Goal: Task Accomplishment & Management: Manage account settings

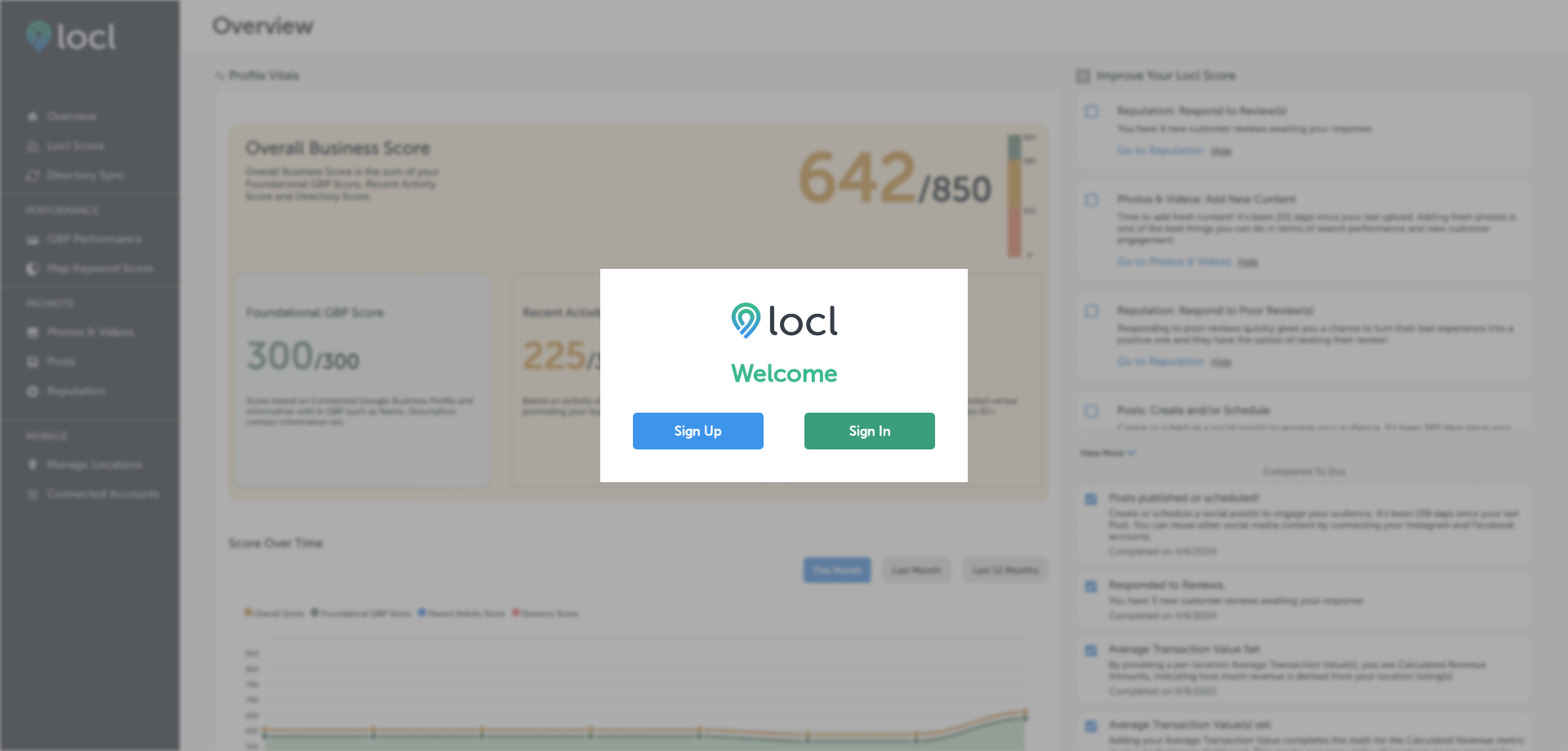
click at [865, 431] on button "Sign In" at bounding box center [869, 431] width 131 height 37
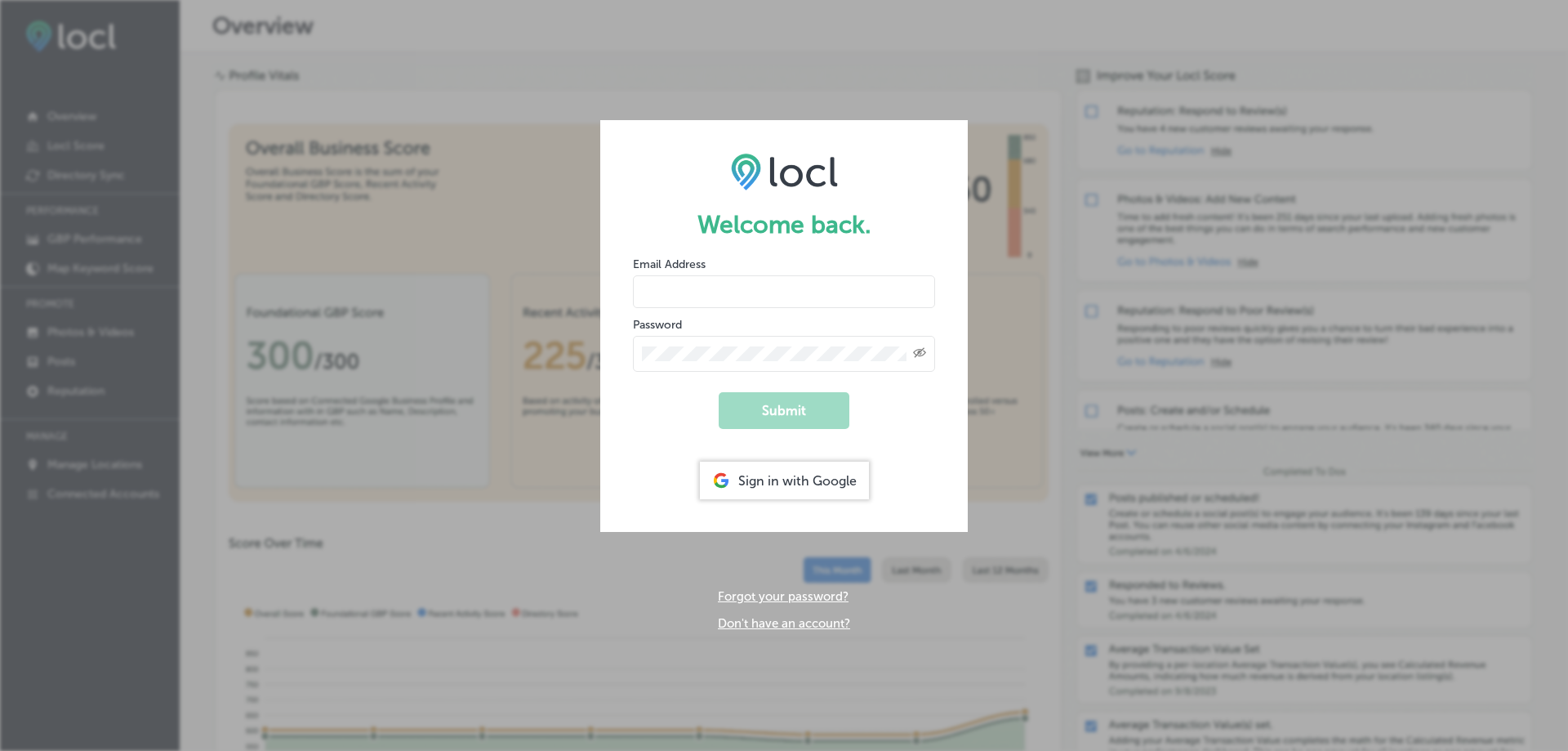
click at [812, 490] on div "Sign in with Google" at bounding box center [784, 480] width 169 height 38
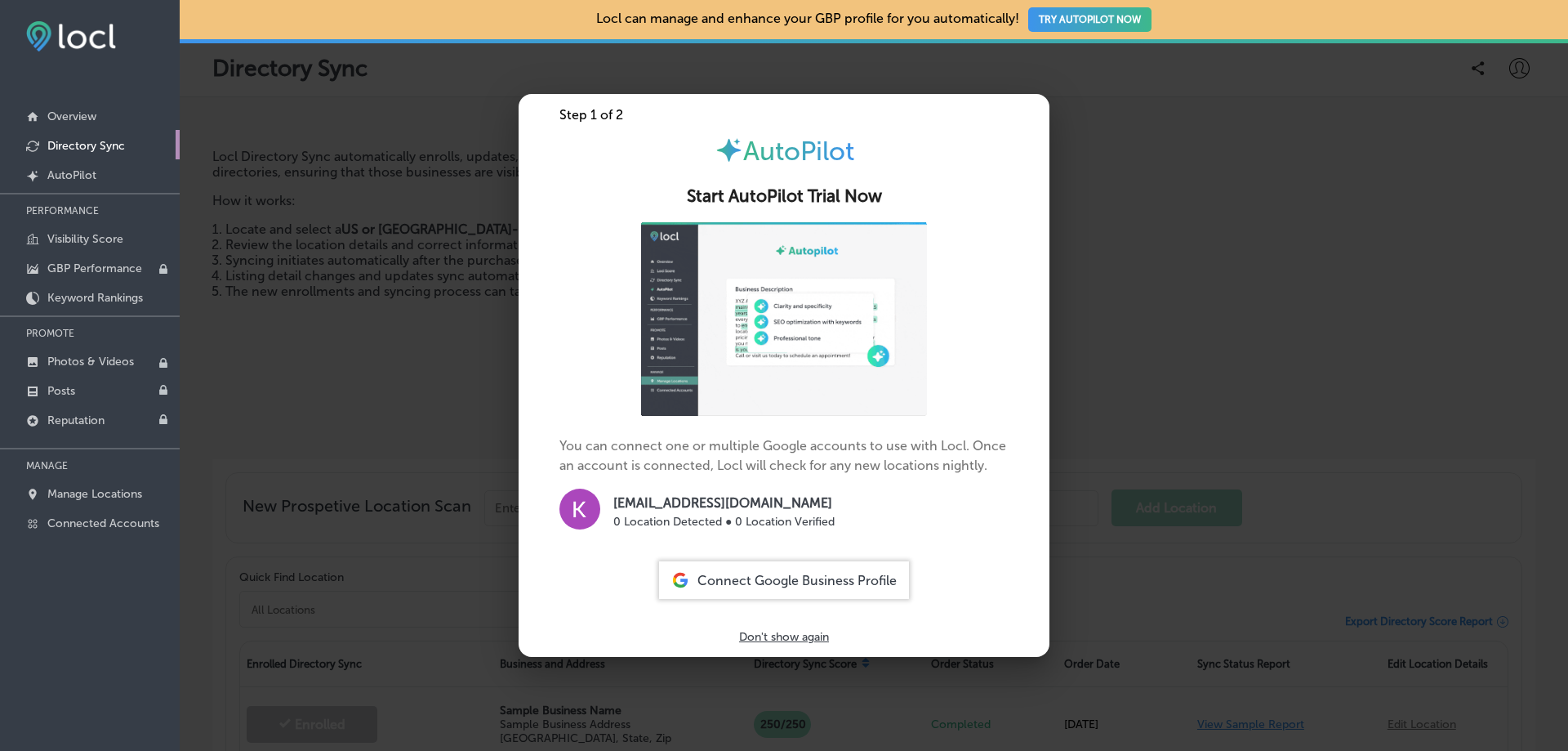
click at [789, 570] on div "Connect Google Business Profile" at bounding box center [784, 580] width 250 height 38
click at [744, 578] on span "Connect Google Business Profile" at bounding box center [797, 581] width 199 height 16
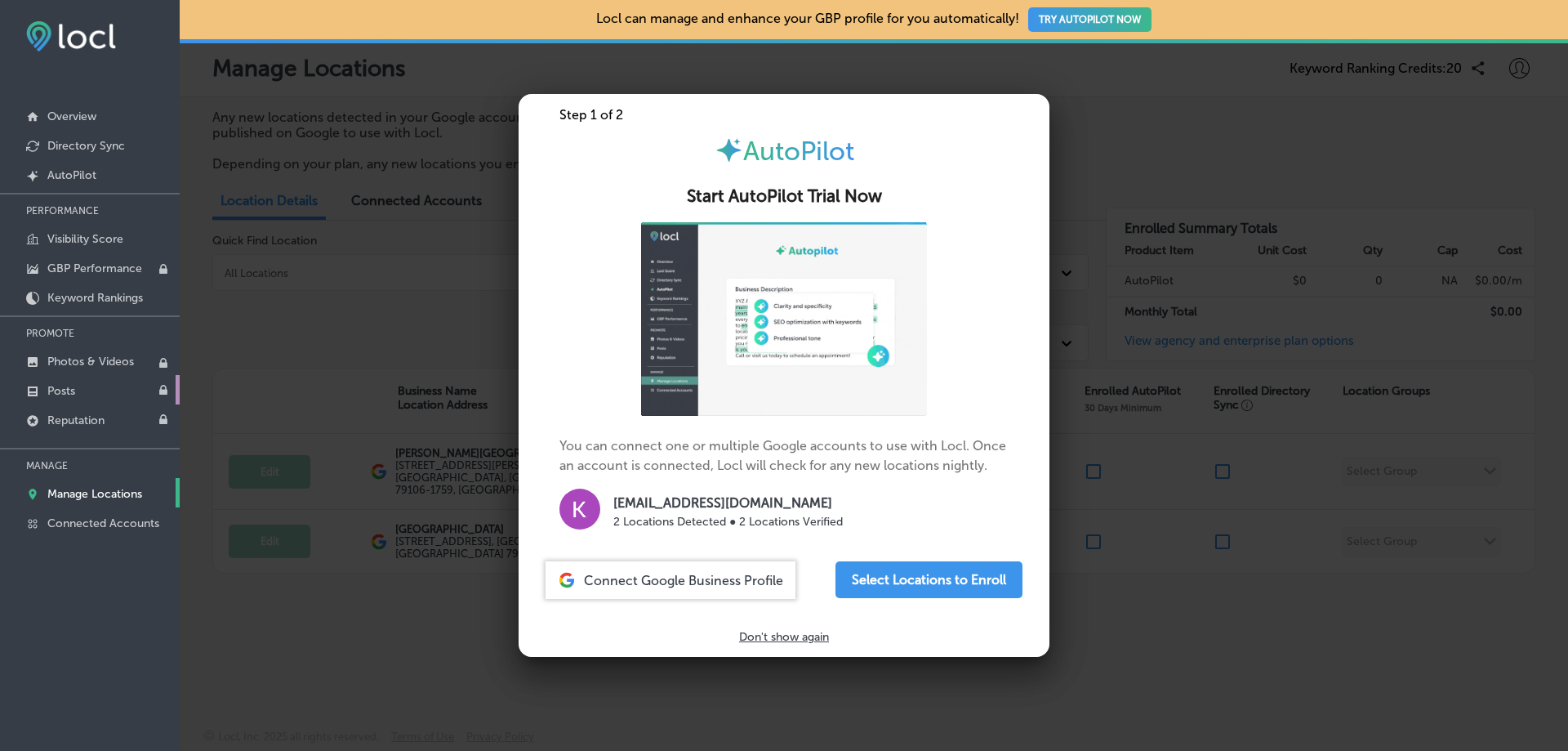
click at [41, 392] on link "Posts" at bounding box center [90, 389] width 180 height 29
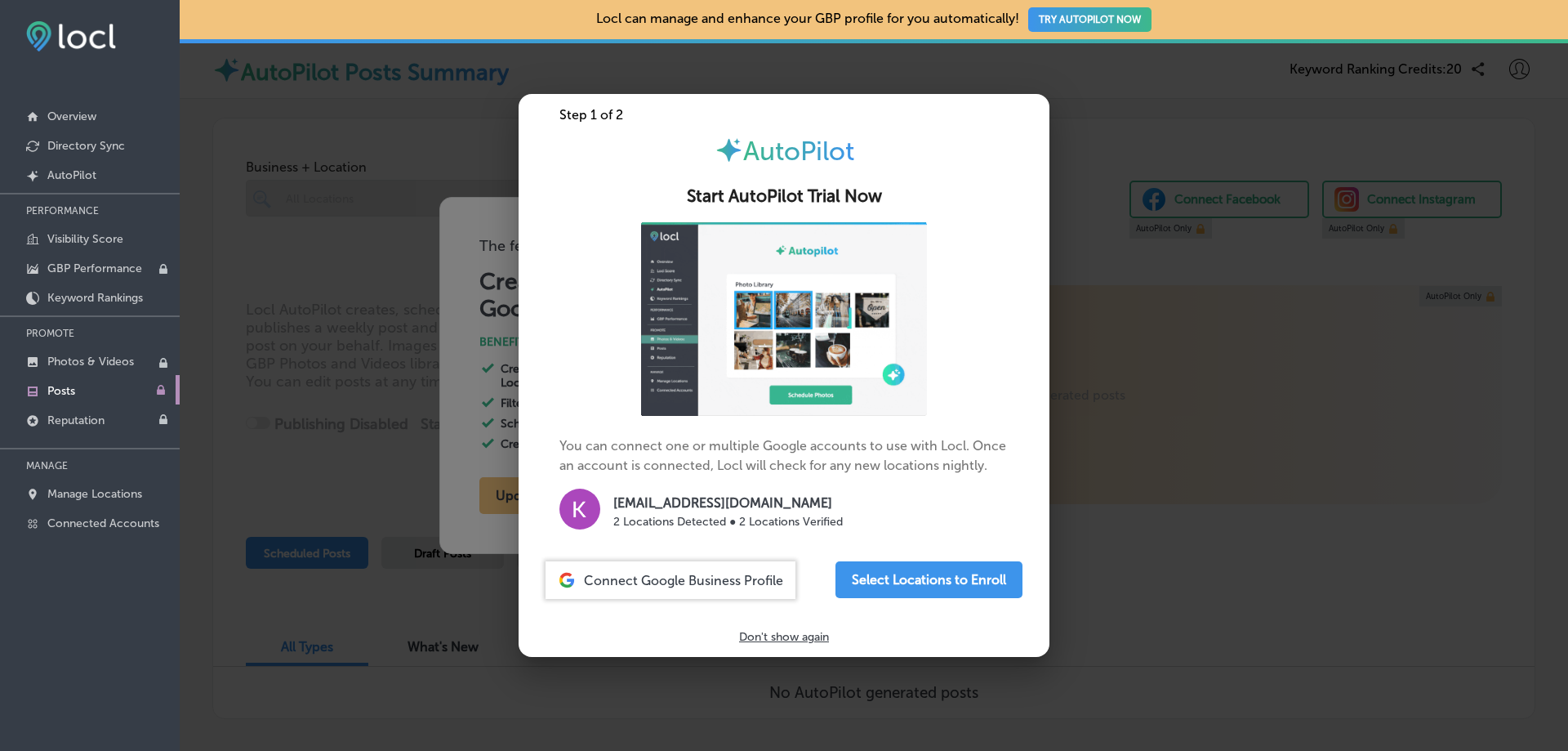
click at [694, 583] on span "Connect Google Business Profile" at bounding box center [684, 581] width 199 height 16
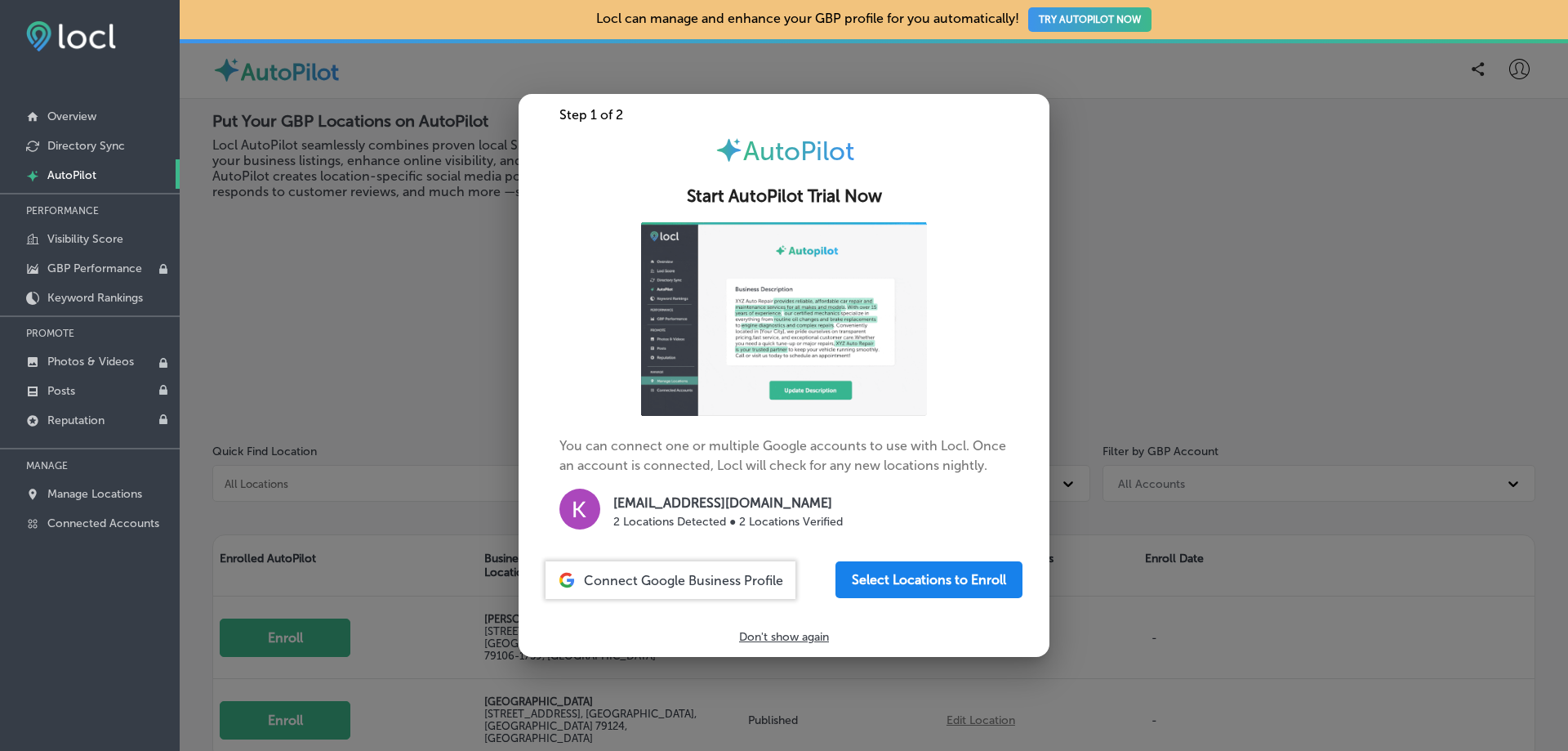
click at [916, 578] on button "Select Locations to Enroll" at bounding box center [928, 580] width 187 height 37
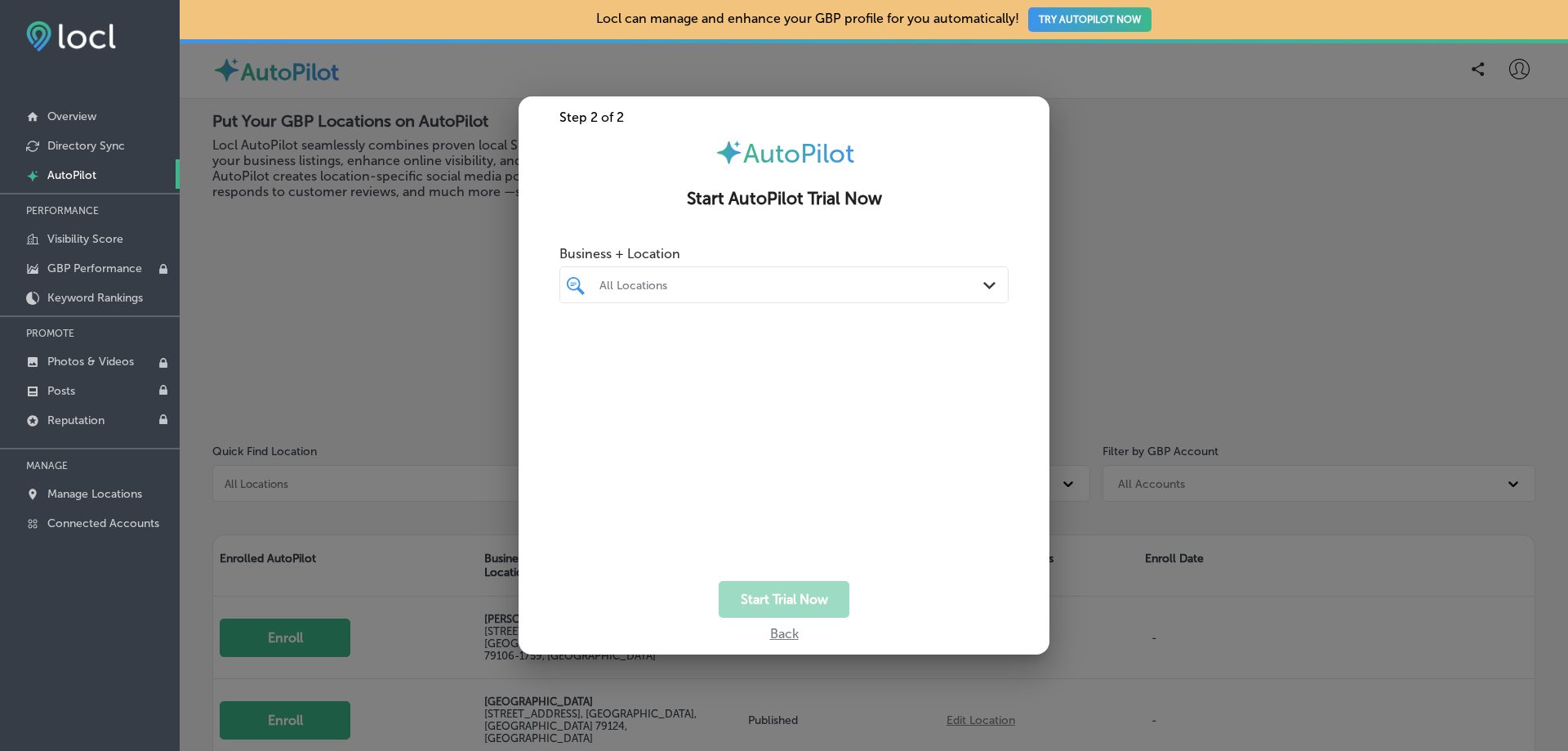
click at [686, 276] on div at bounding box center [765, 284] width 335 height 22
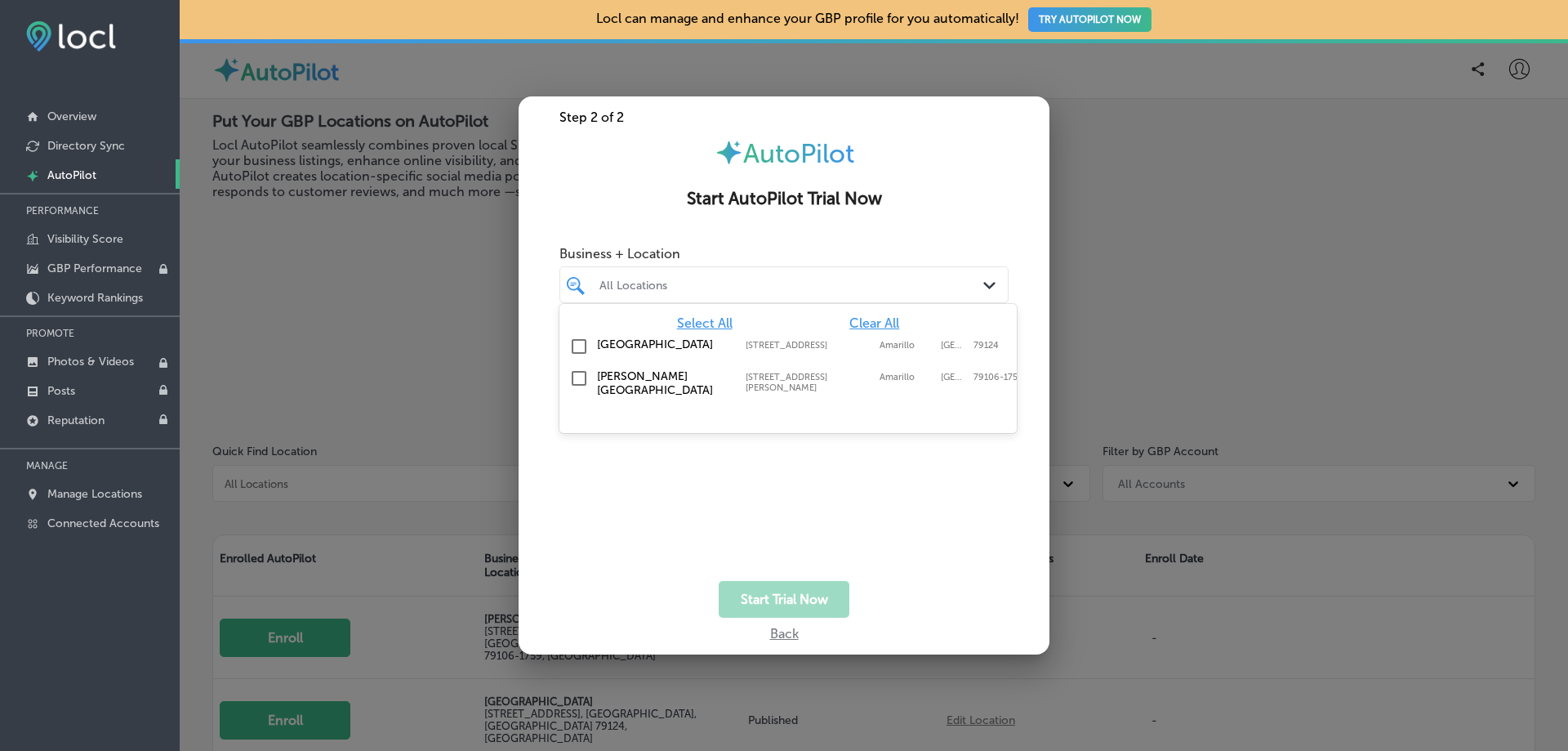
click at [606, 397] on label "[PERSON_NAME][GEOGRAPHIC_DATA]" at bounding box center [663, 384] width 132 height 28
click at [574, 390] on input "checkbox" at bounding box center [579, 387] width 19 height 19
click at [886, 606] on div "Start Trial Now" at bounding box center [783, 600] width 531 height 37
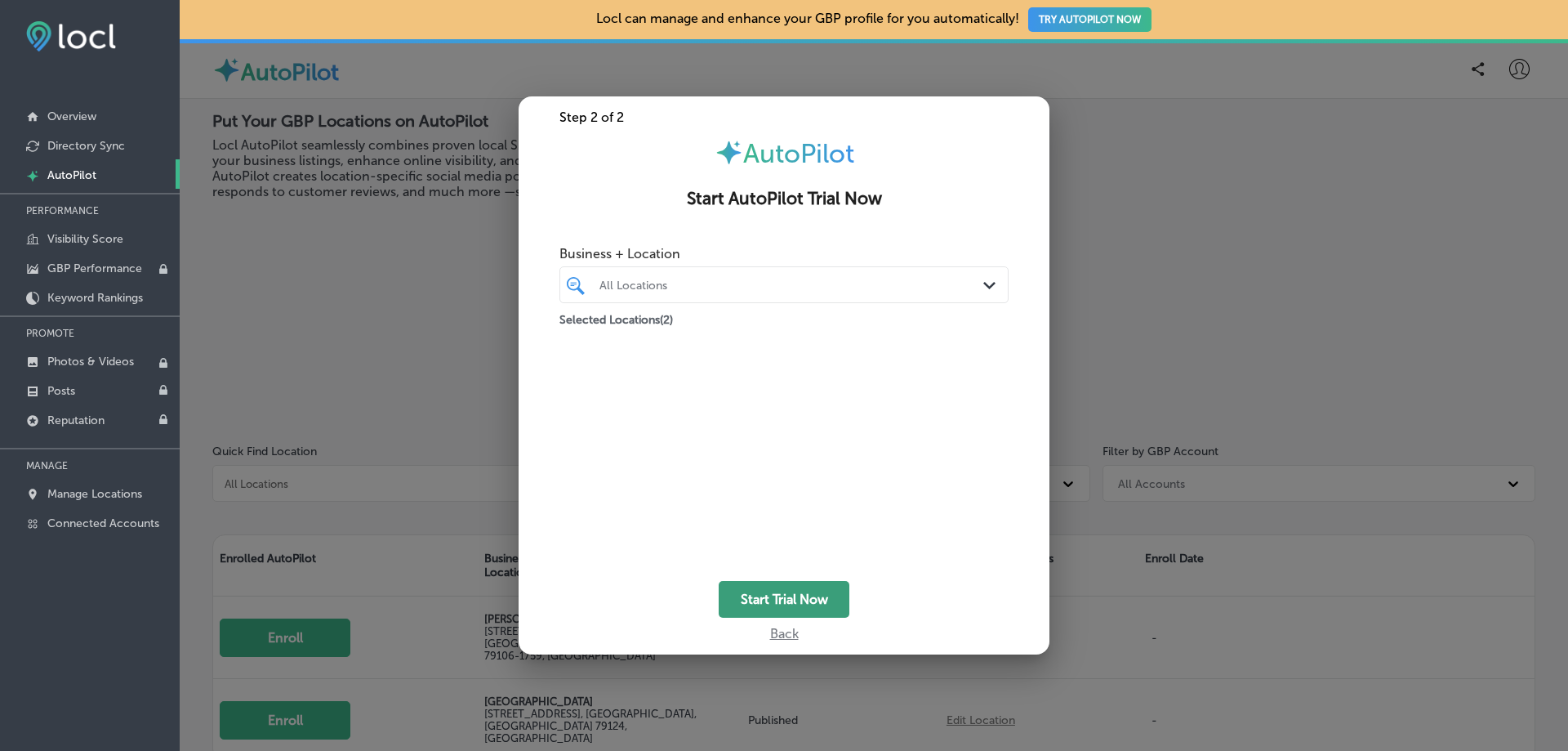
click at [815, 590] on button "Start Trial Now" at bounding box center [784, 600] width 131 height 37
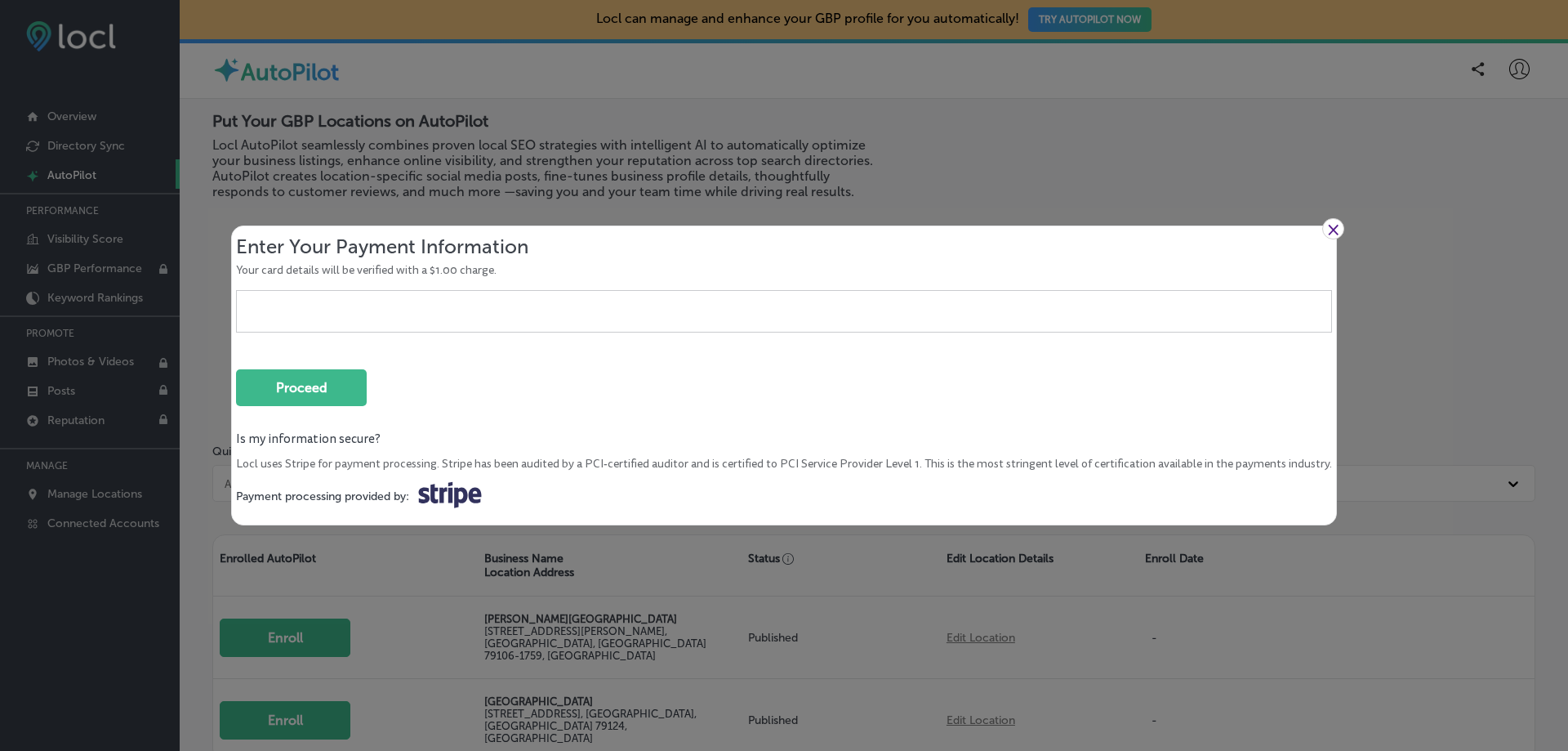
click at [1323, 218] on link "×" at bounding box center [1333, 229] width 22 height 21
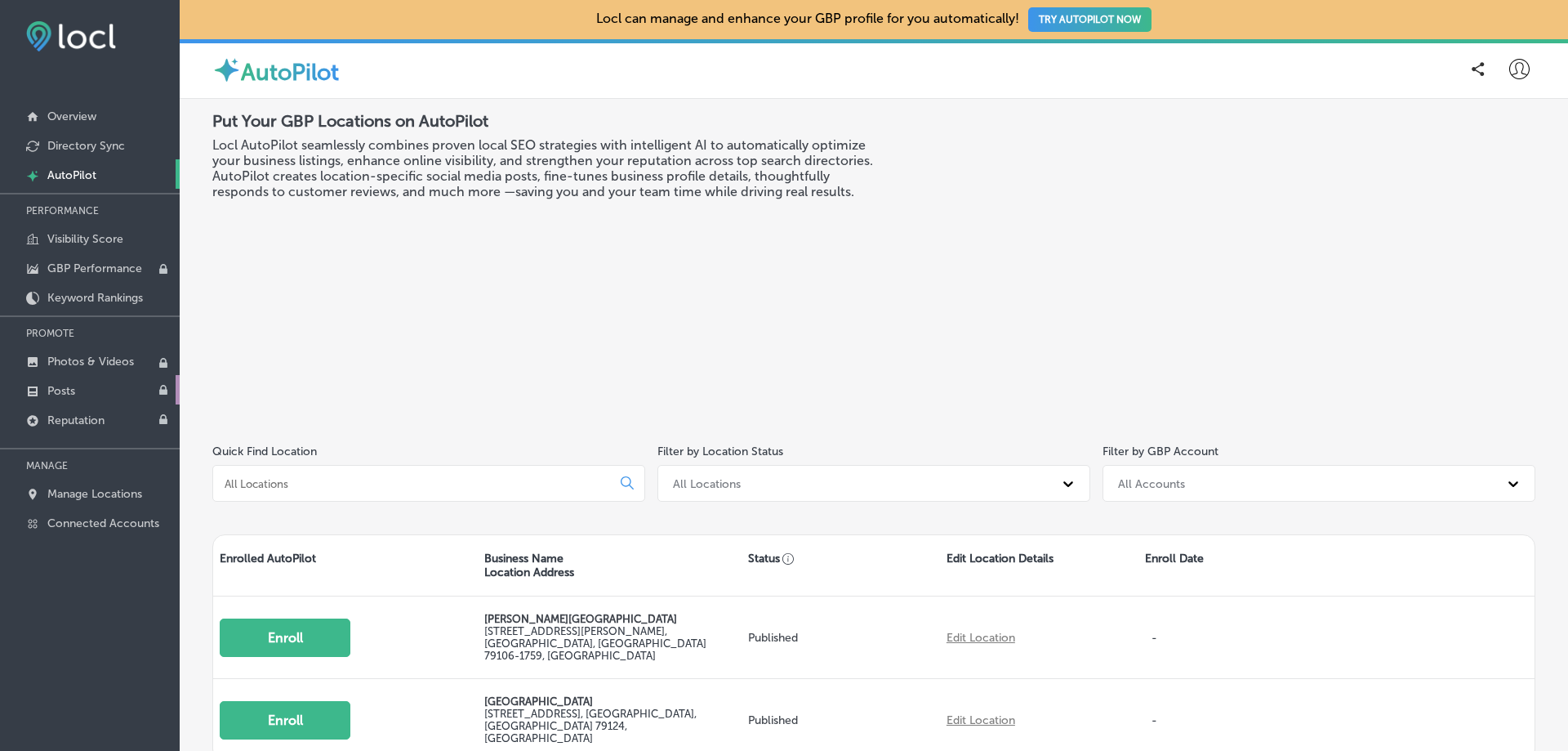
click at [48, 389] on p "Posts" at bounding box center [62, 391] width 28 height 14
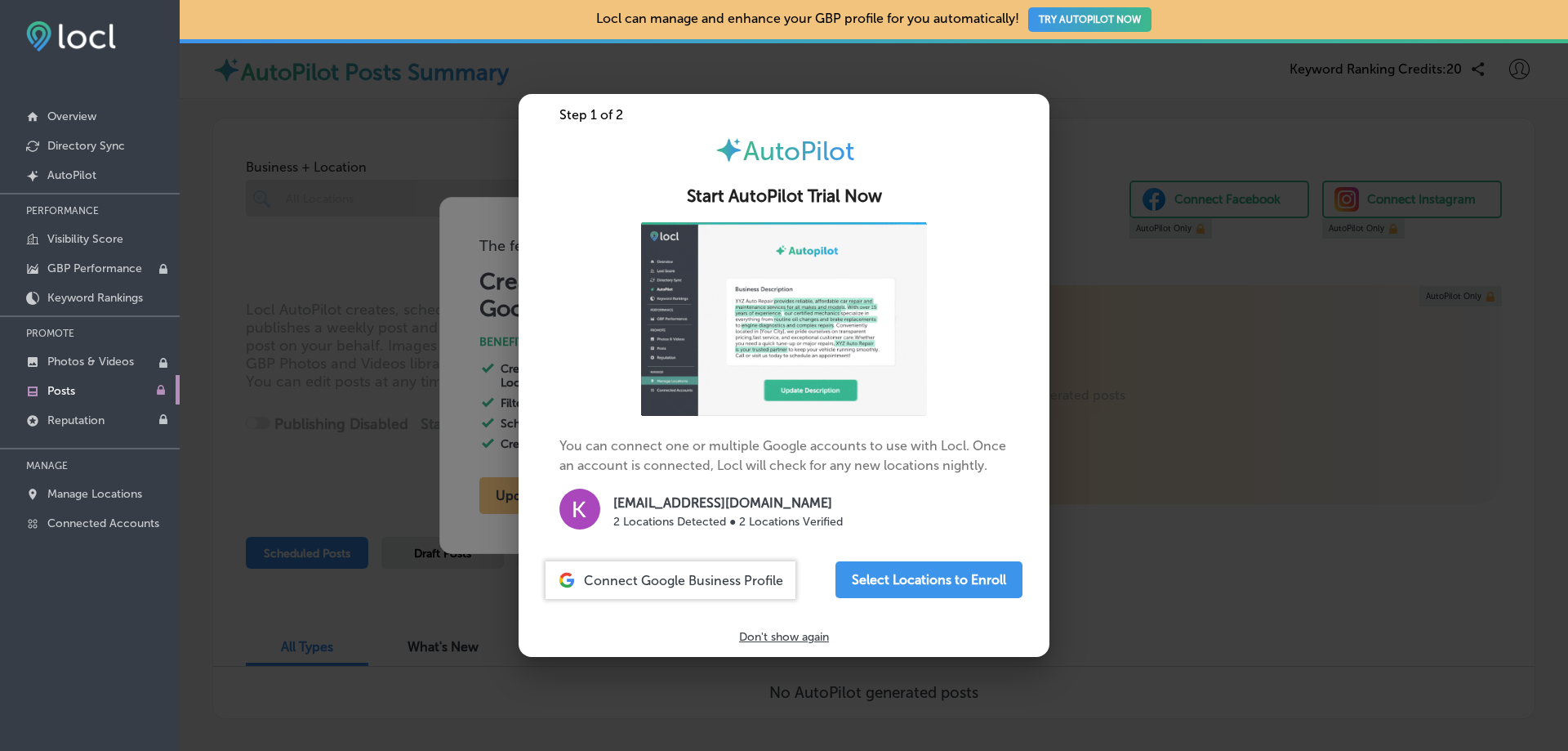
click at [561, 585] on icon at bounding box center [567, 580] width 18 height 18
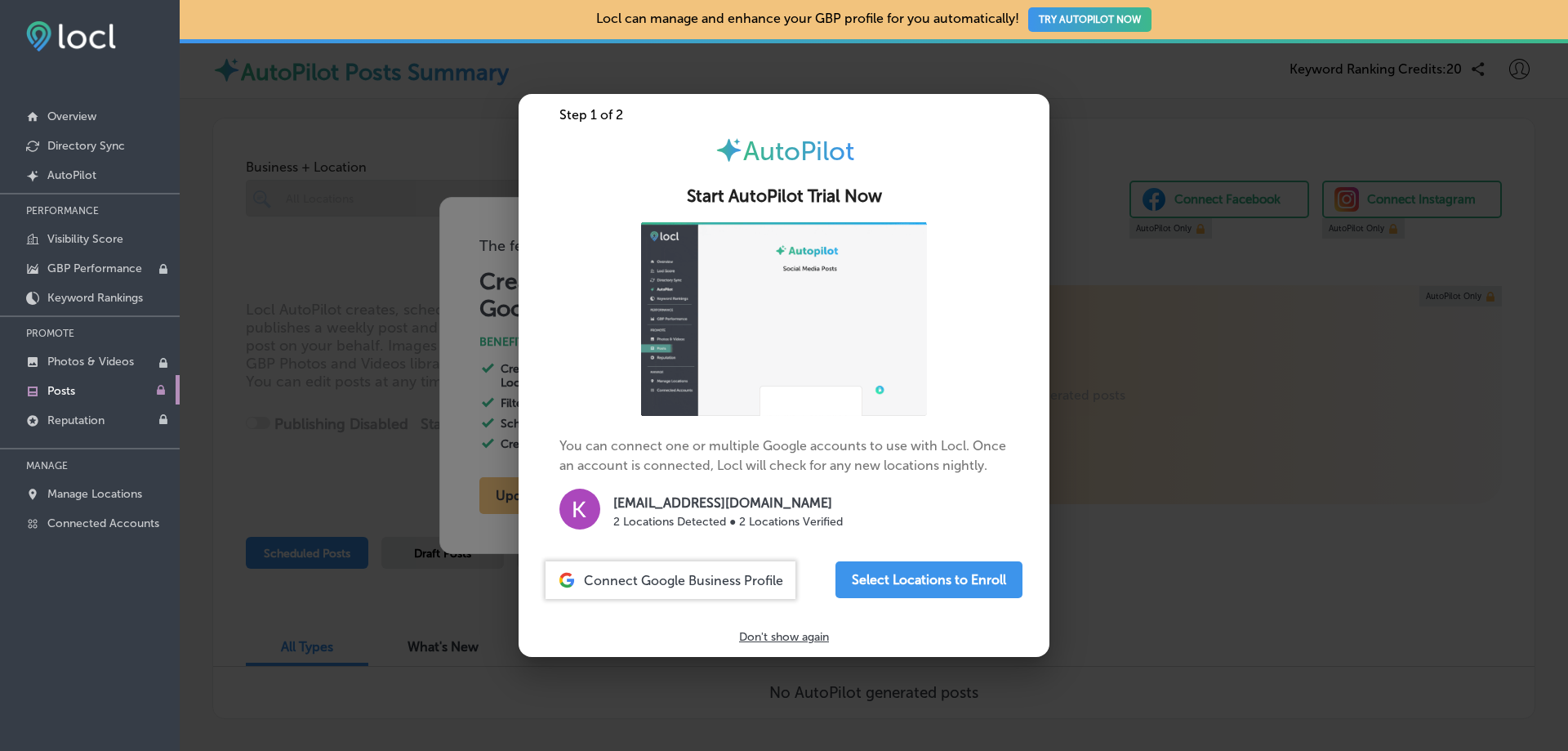
click at [603, 579] on span "Connect Google Business Profile" at bounding box center [684, 581] width 199 height 16
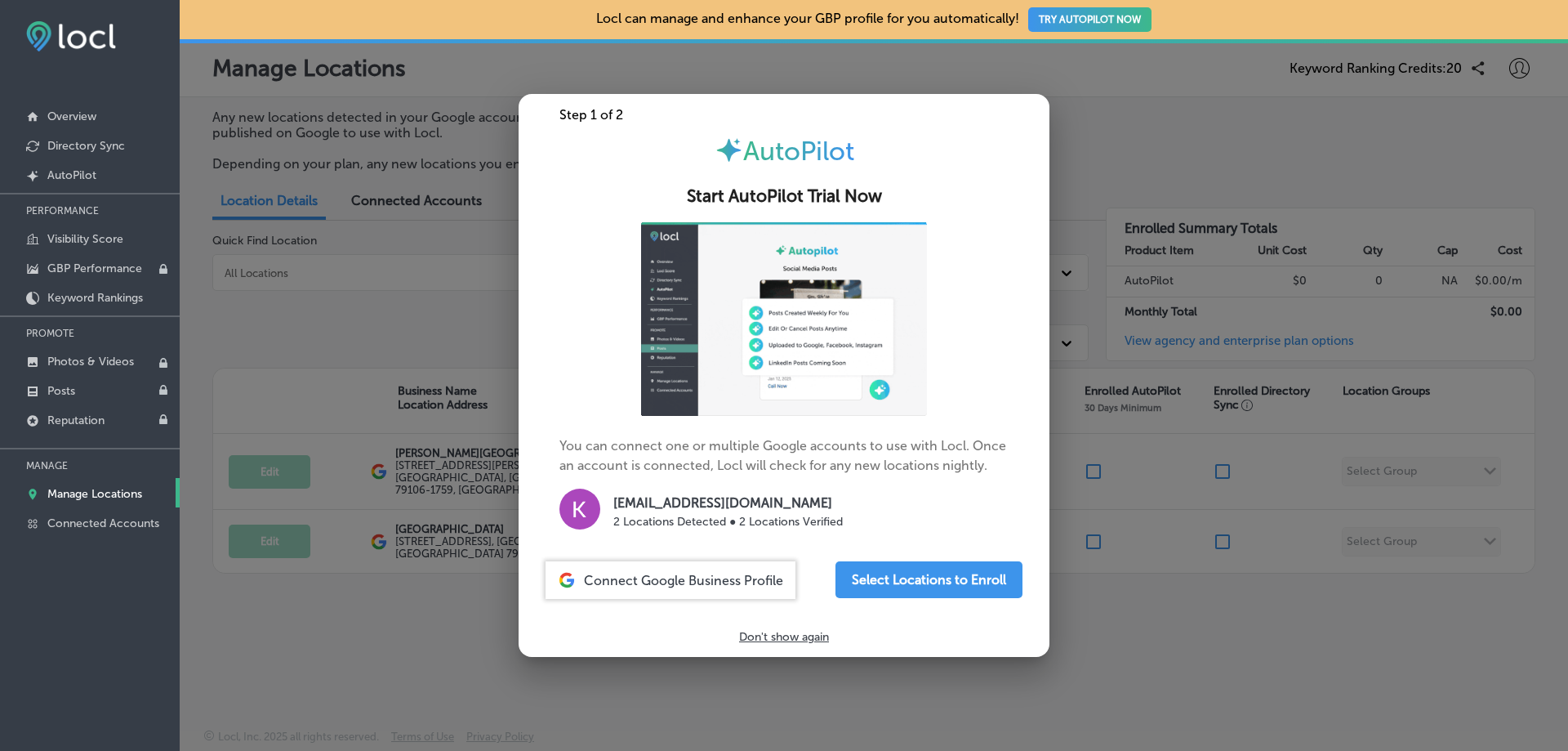
click at [771, 642] on p "Don't show again" at bounding box center [784, 637] width 90 height 14
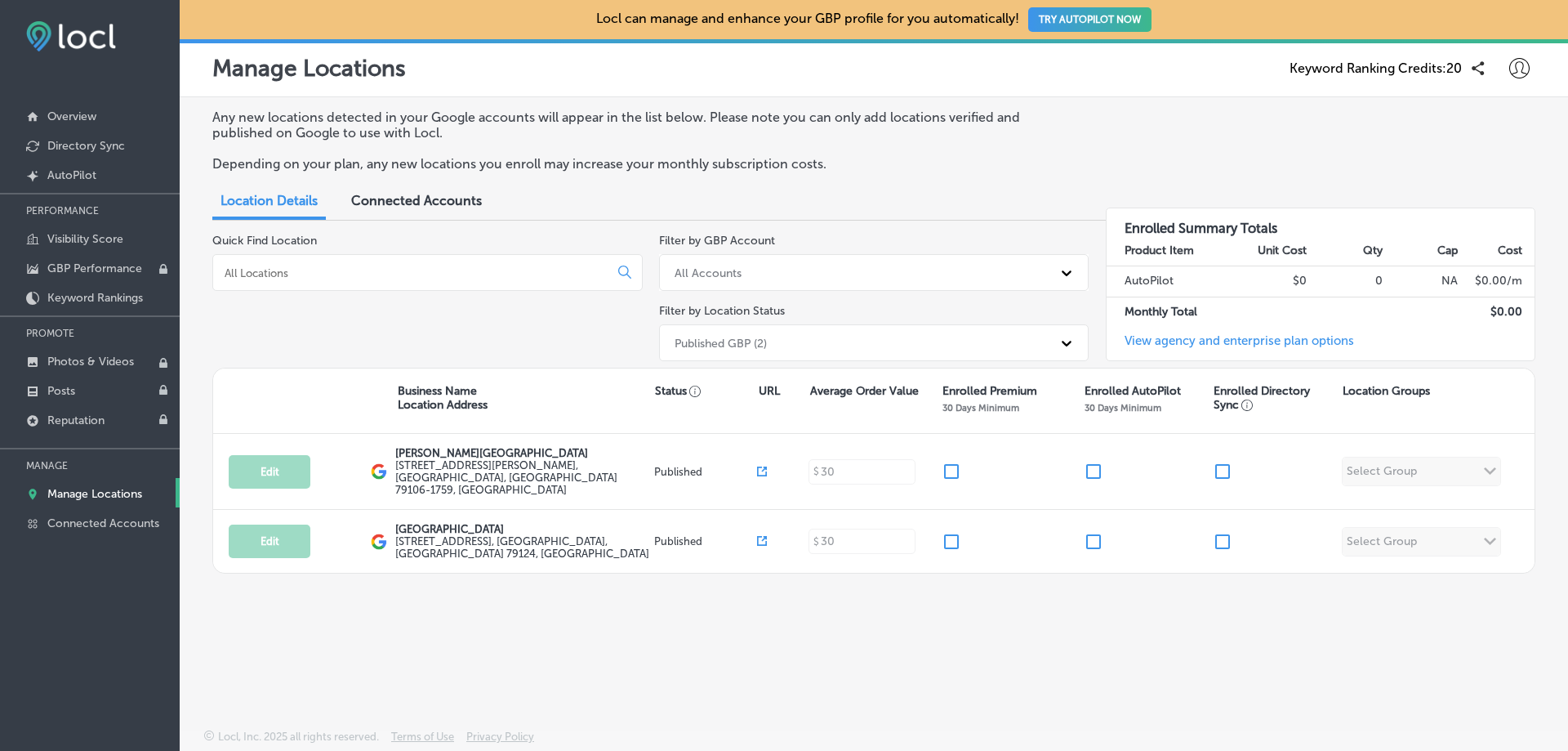
click at [479, 206] on span "Connected Accounts" at bounding box center [416, 201] width 131 height 16
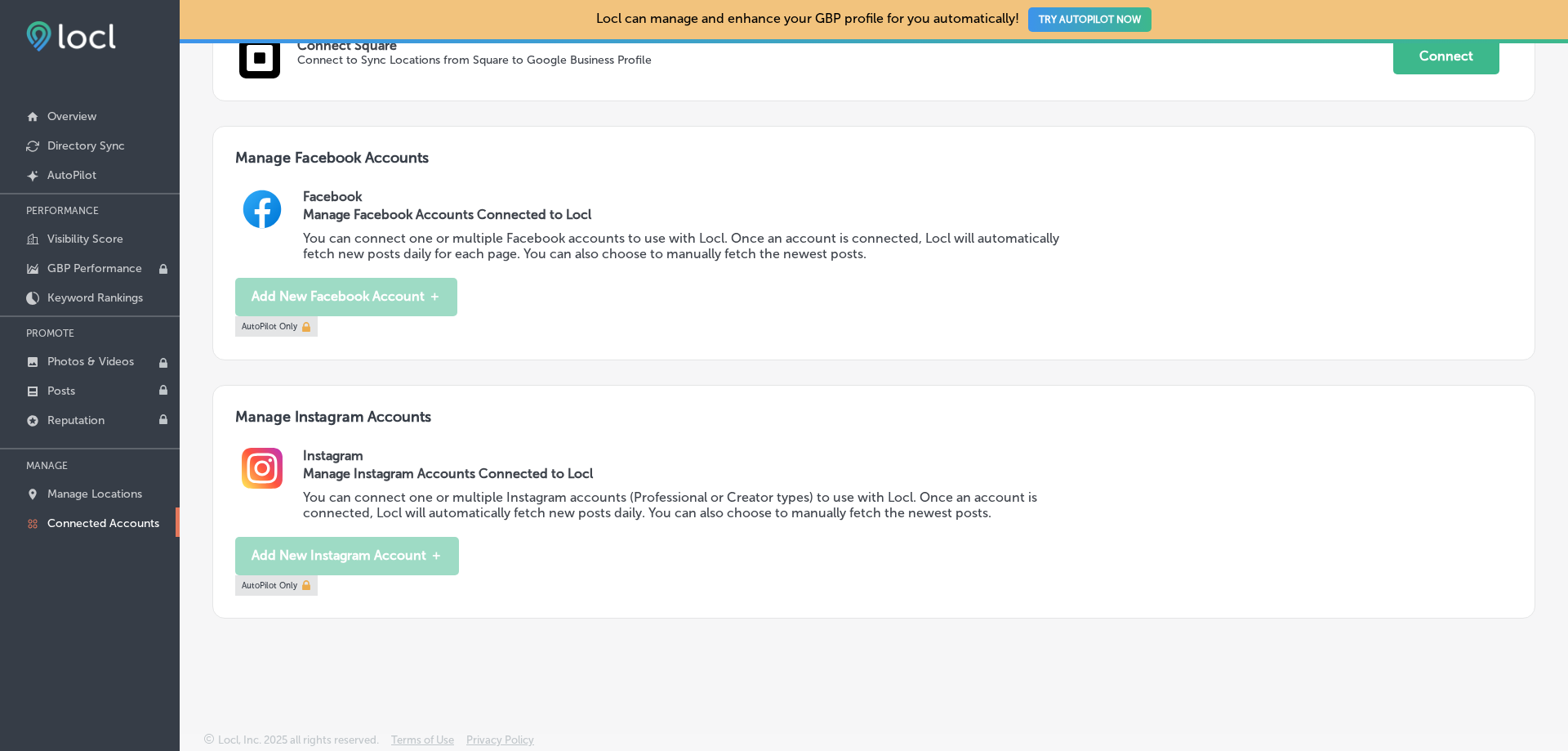
scroll to position [611, 0]
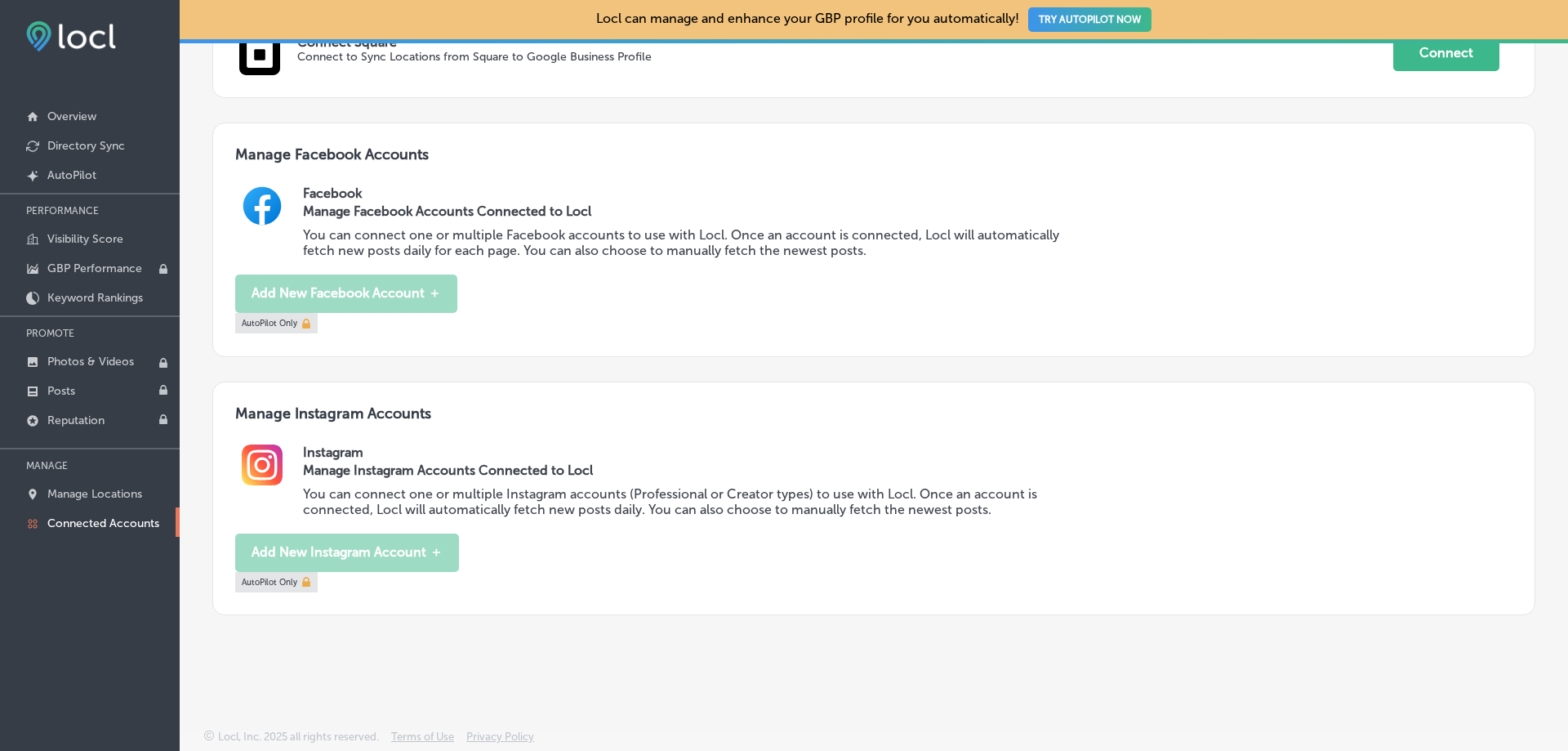
click at [127, 528] on p "Connected Accounts" at bounding box center [103, 524] width 112 height 14
click at [85, 119] on p "Overview" at bounding box center [72, 116] width 49 height 14
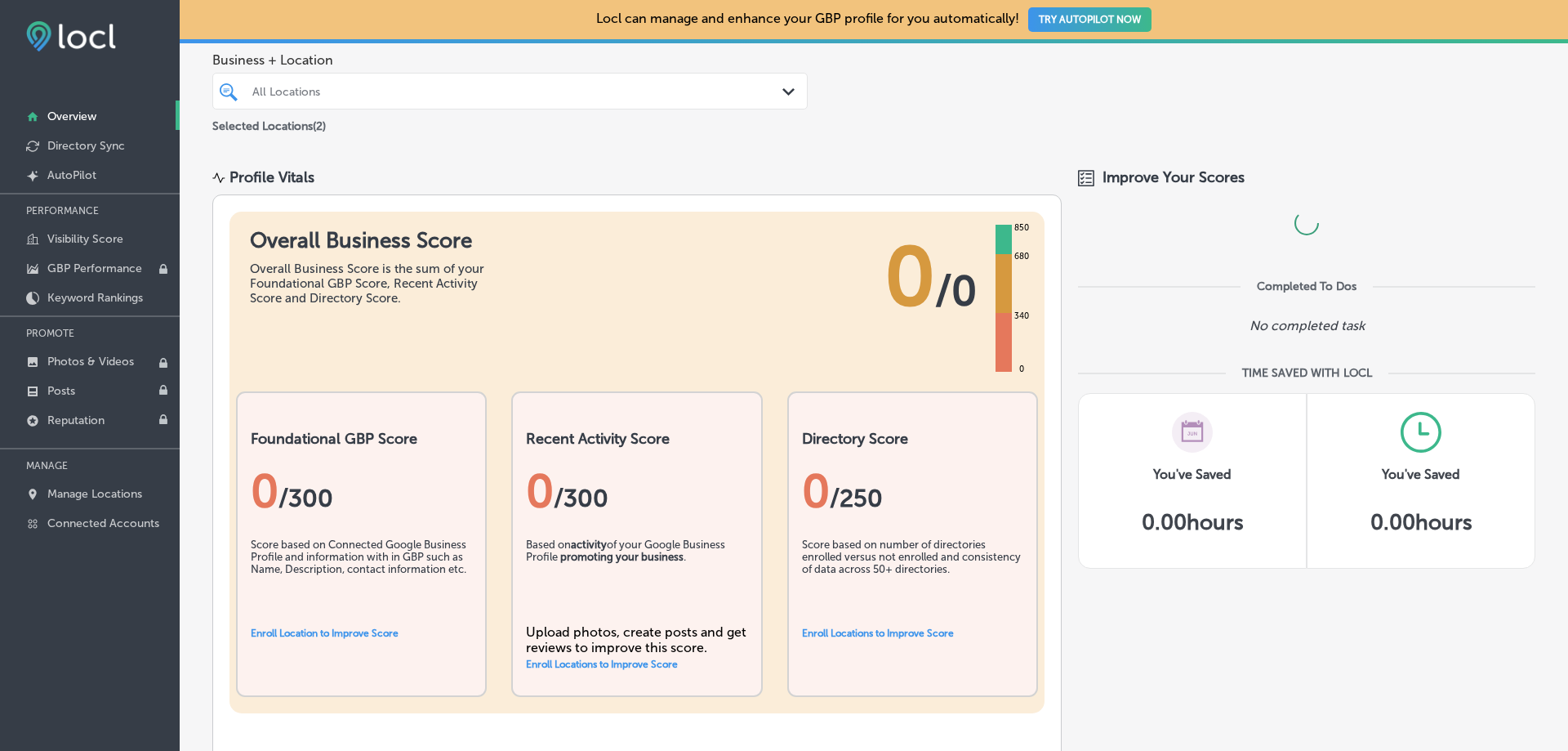
scroll to position [298, 0]
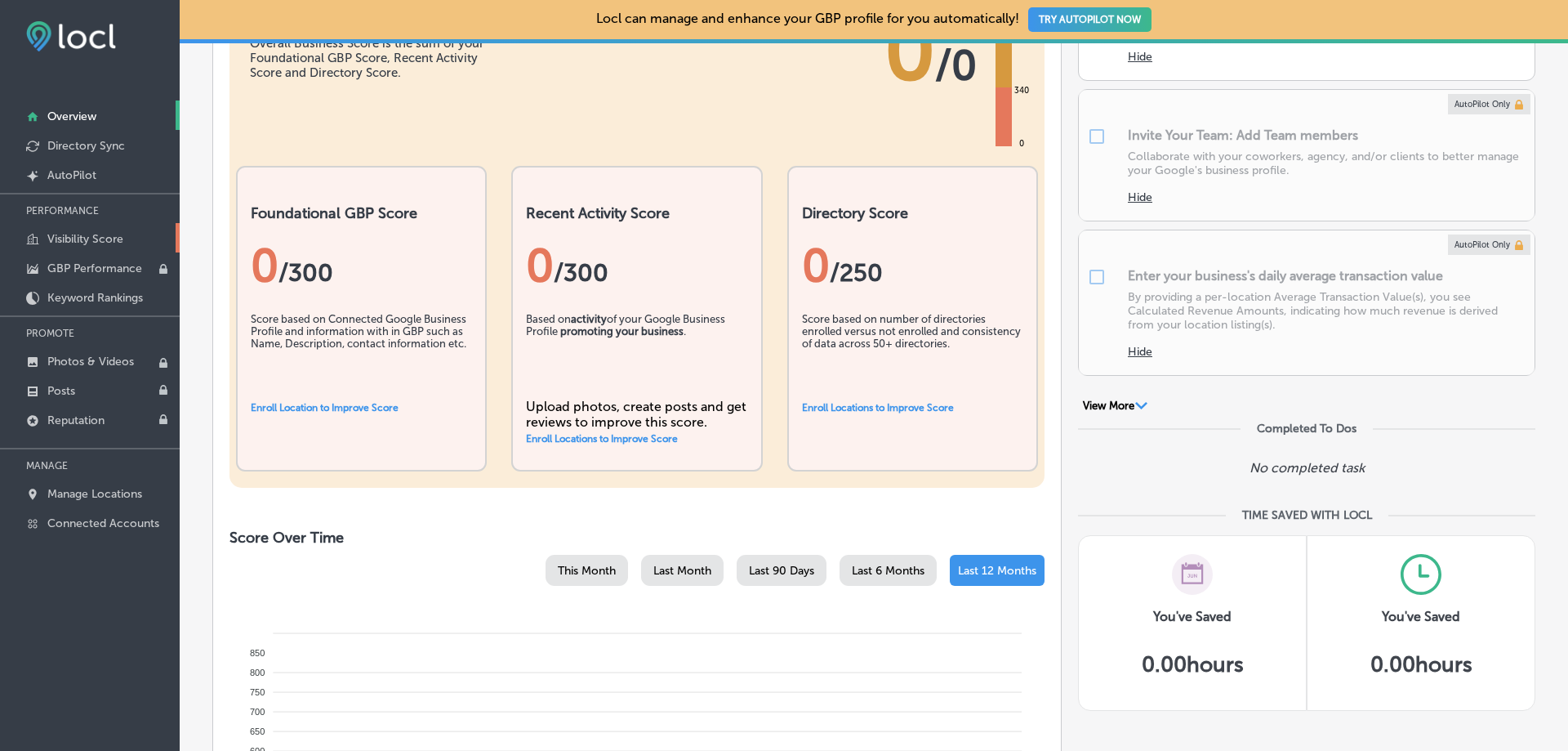
click at [128, 241] on link "Visibility Score" at bounding box center [90, 237] width 180 height 29
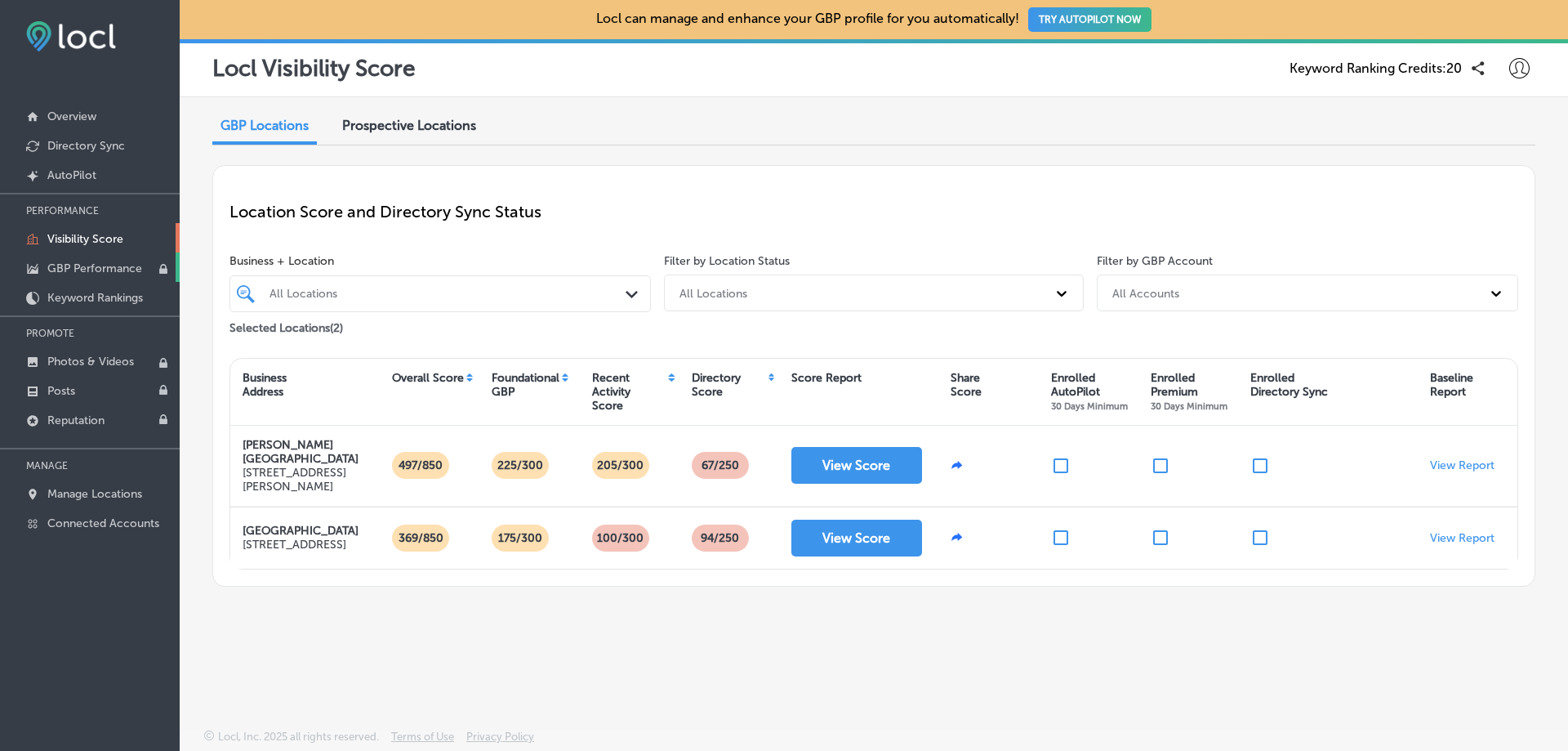
click at [80, 272] on p "GBP Performance" at bounding box center [95, 269] width 95 height 14
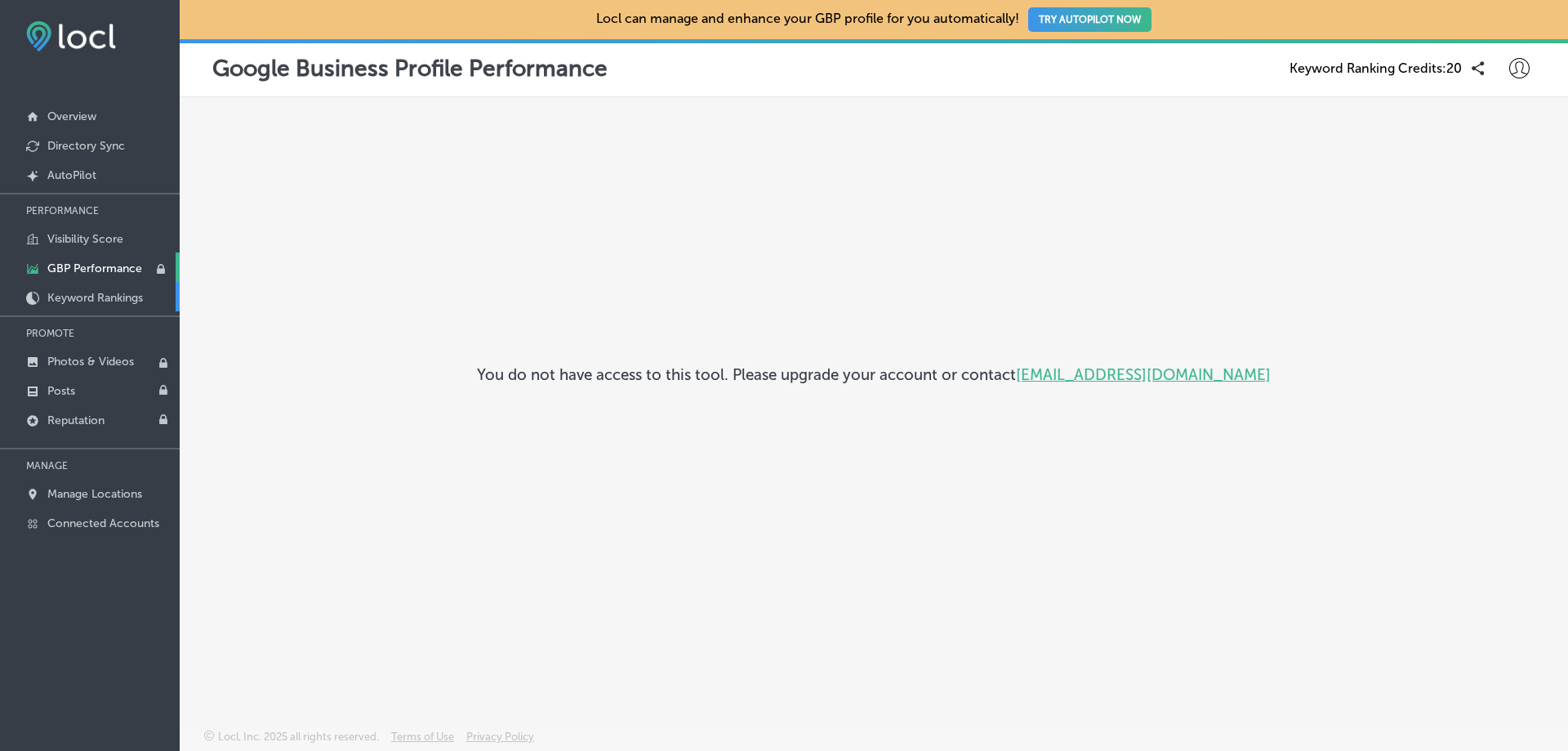
click at [72, 286] on link "Keyword Rankings" at bounding box center [90, 296] width 180 height 29
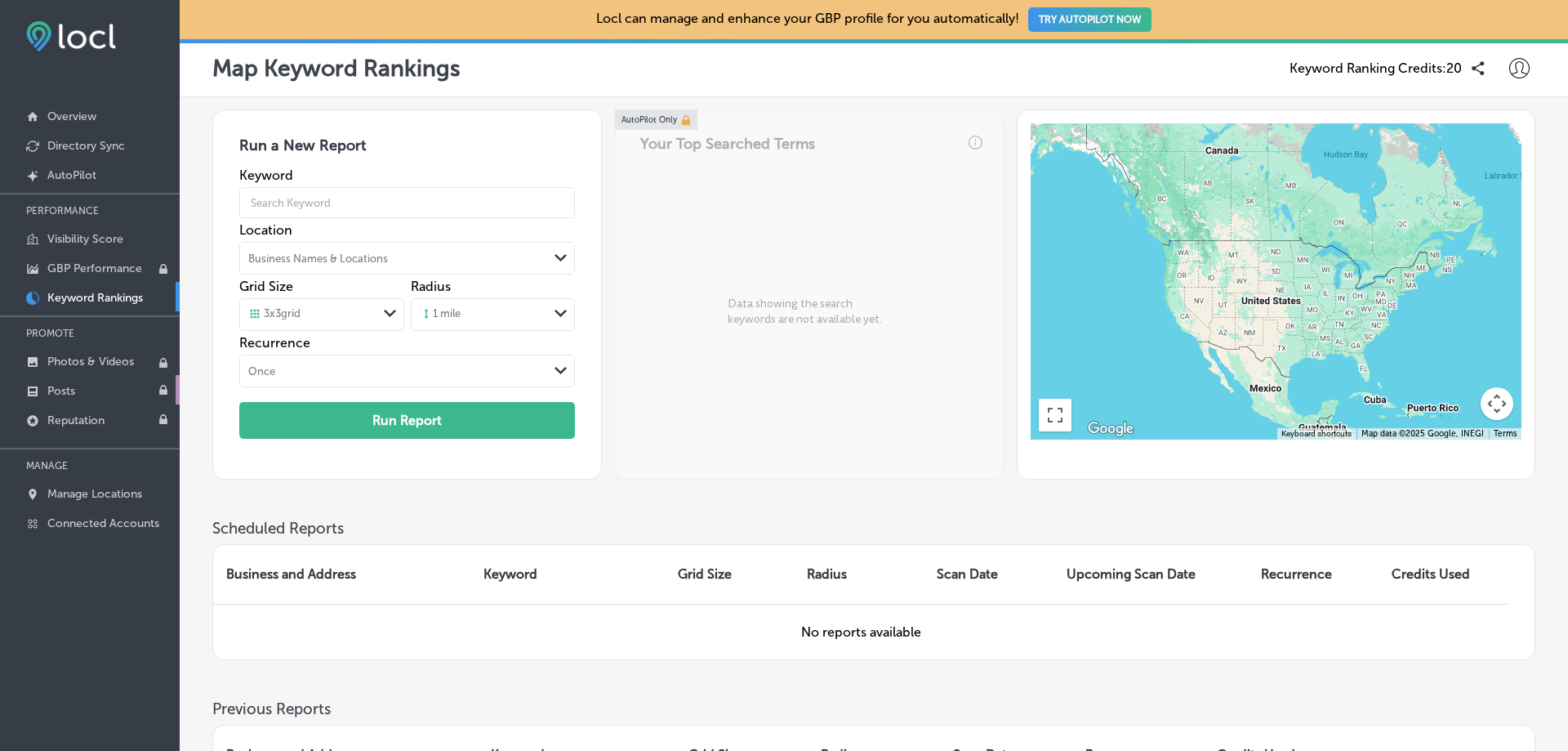
click at [70, 394] on p "Posts" at bounding box center [62, 391] width 28 height 14
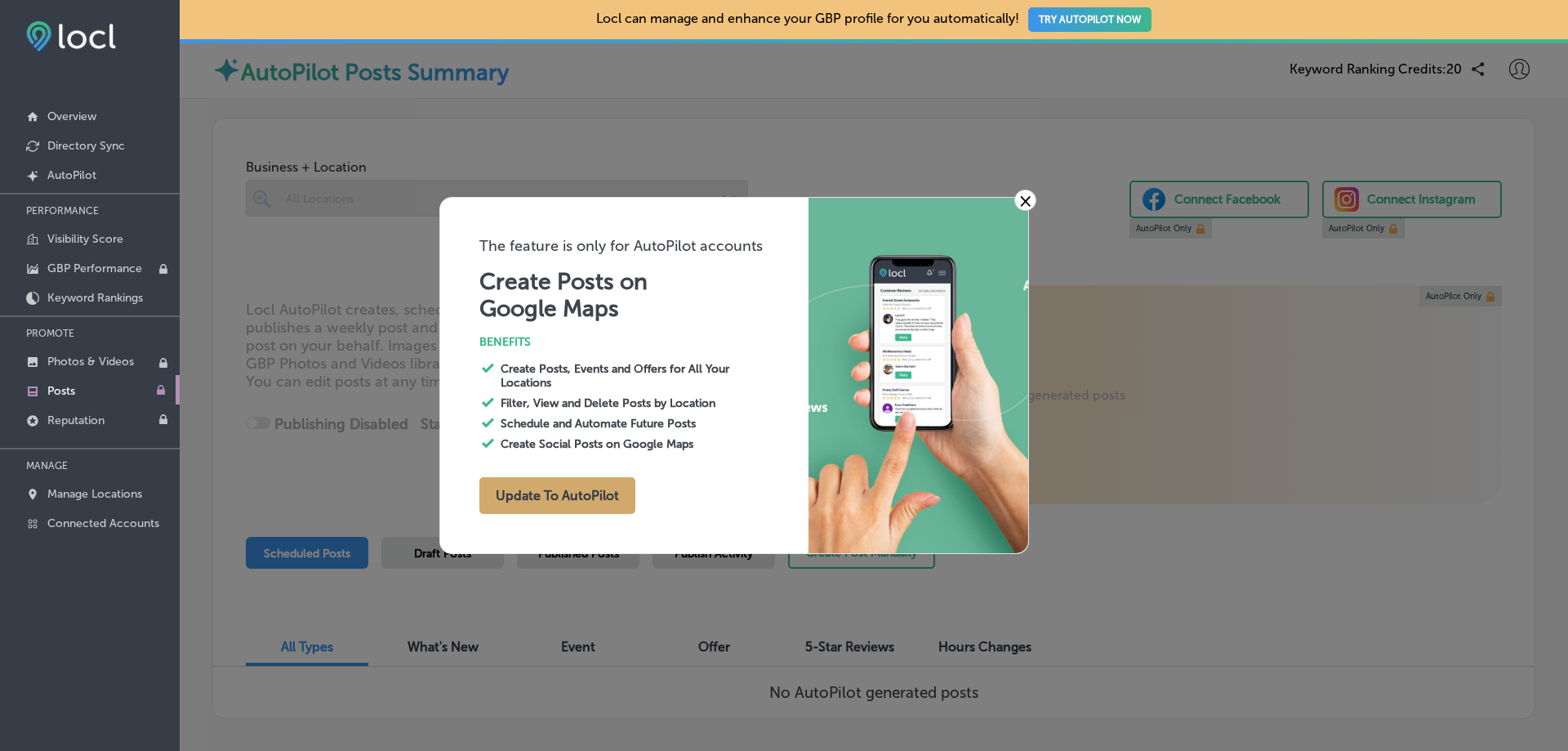
click at [602, 505] on button "Update To AutoPilot" at bounding box center [557, 496] width 156 height 37
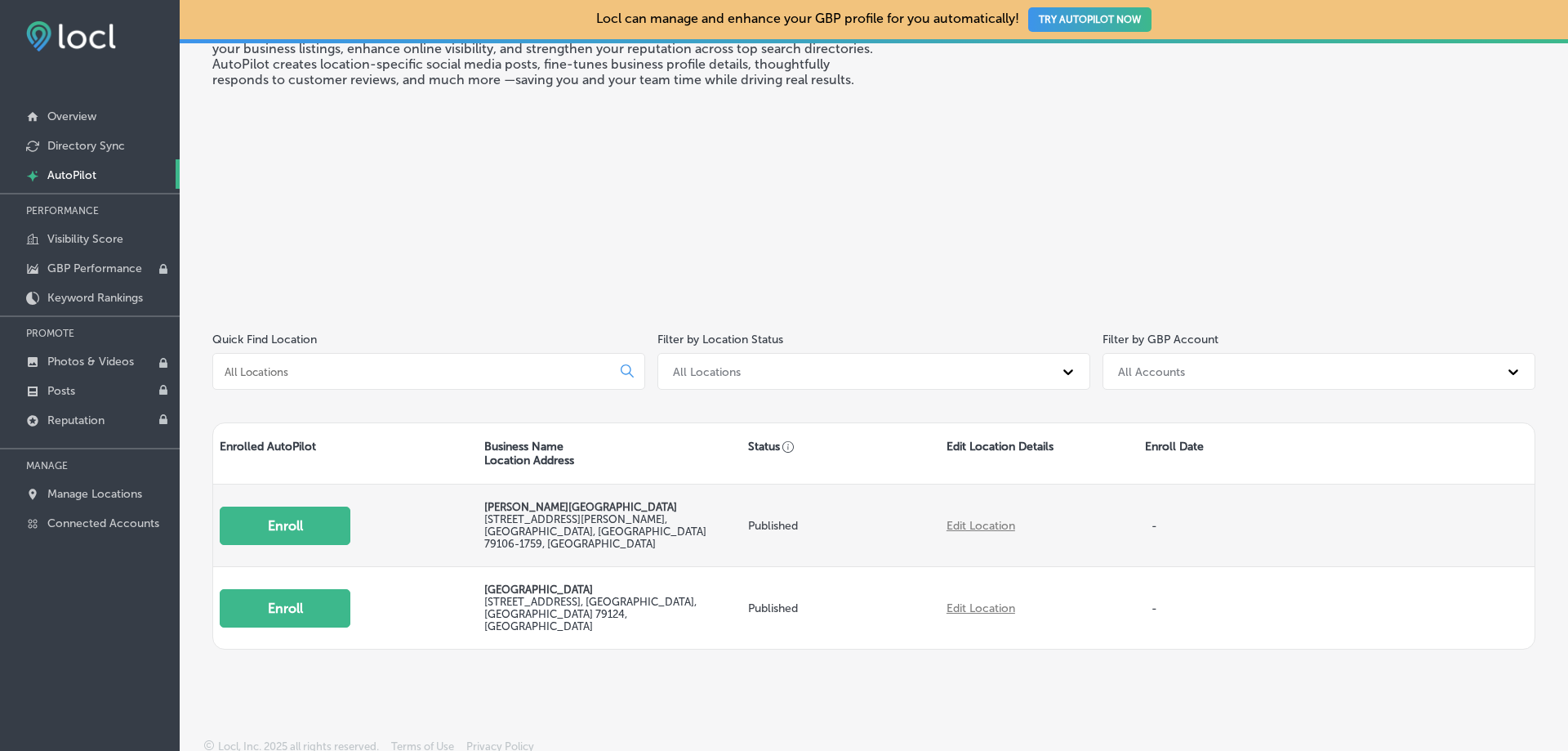
scroll to position [114, 0]
click at [336, 524] on button "Enroll" at bounding box center [285, 524] width 131 height 39
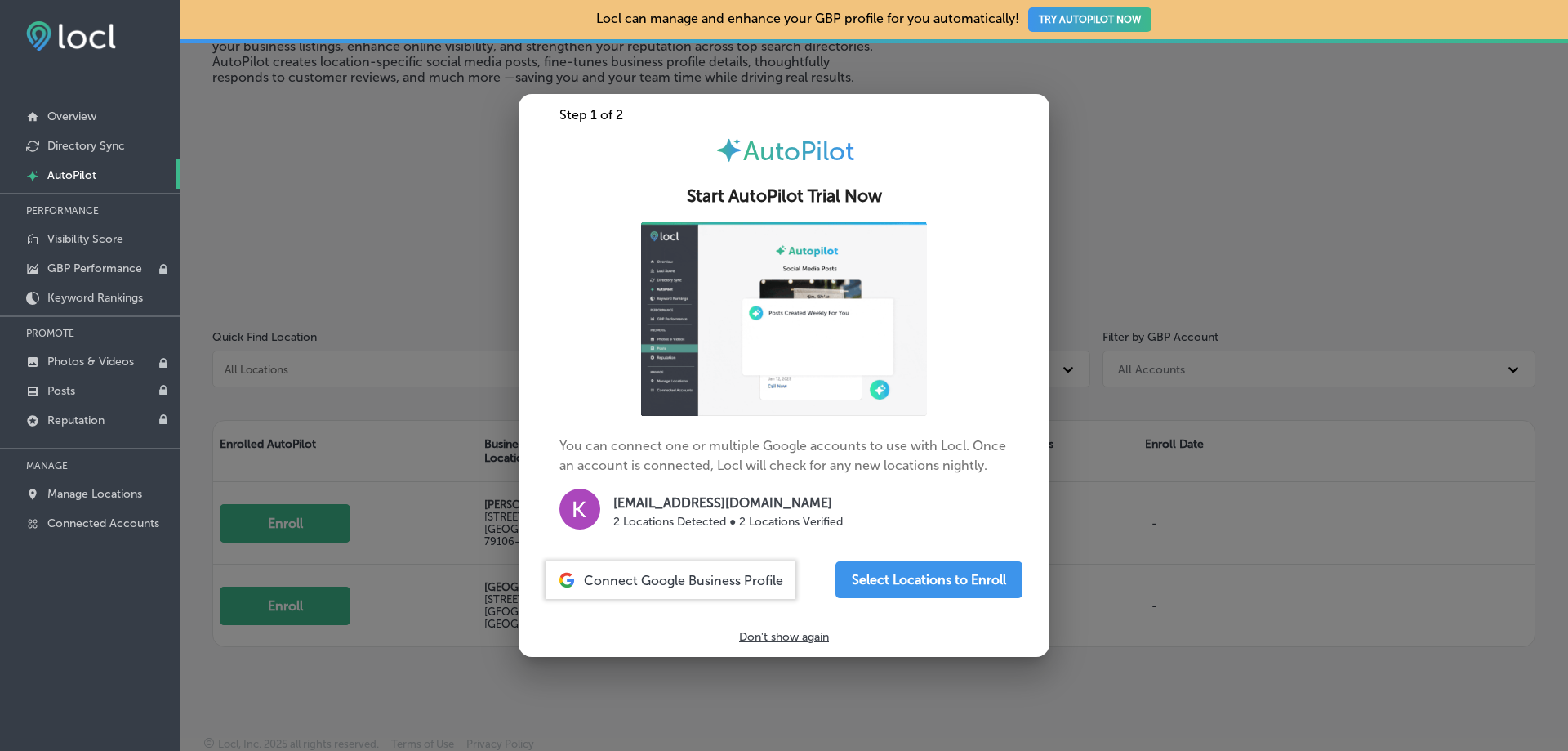
drag, startPoint x: 883, startPoint y: 573, endPoint x: 835, endPoint y: 718, distance: 152.7
click at [835, 718] on div "Step 1 of 2 AutoPilot Start AutoPilot Trial Now You can connect one or multiple…" at bounding box center [784, 375] width 1568 height 751
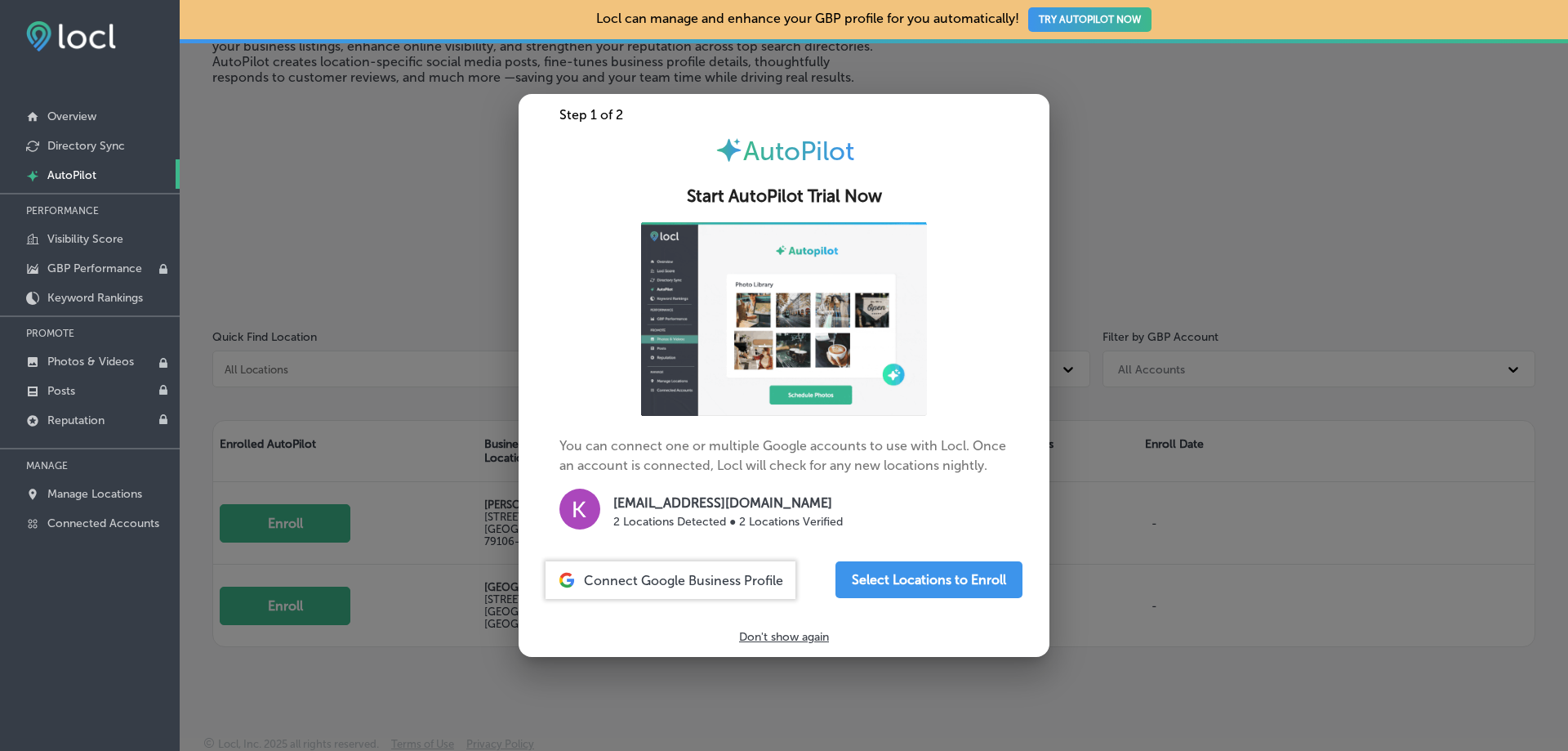
click at [670, 576] on span "Connect Google Business Profile" at bounding box center [684, 581] width 199 height 16
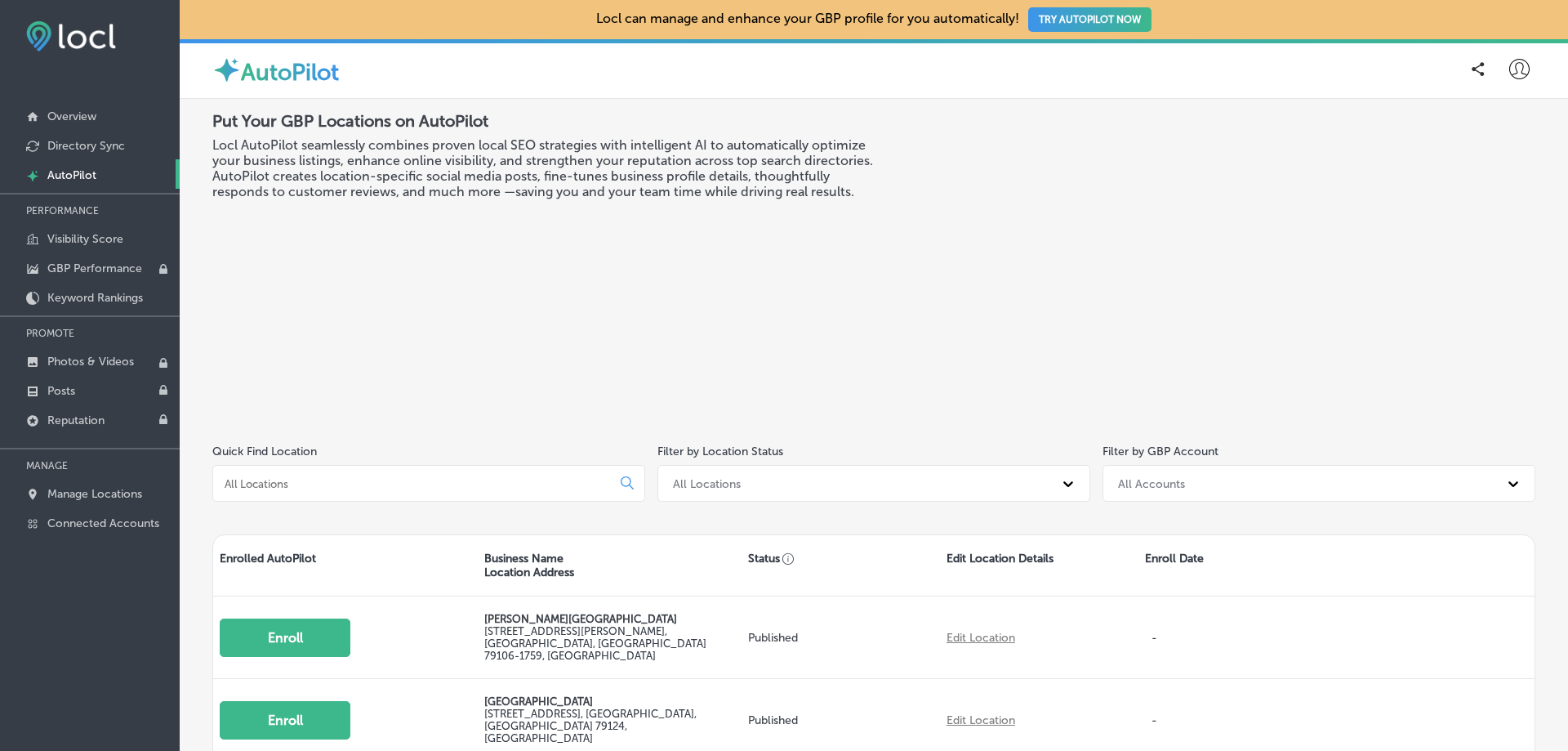
click at [884, 340] on div "Put Your GBP Locations on AutoPilot Locl AutoPilot seamlessly combines proven l…" at bounding box center [874, 261] width 1323 height 301
